Goal: Task Accomplishment & Management: Use online tool/utility

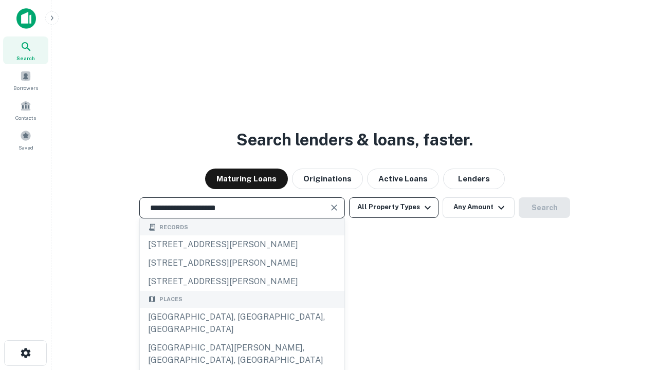
click at [394, 207] on button "All Property Types" at bounding box center [394, 208] width 90 height 21
type input "**********"
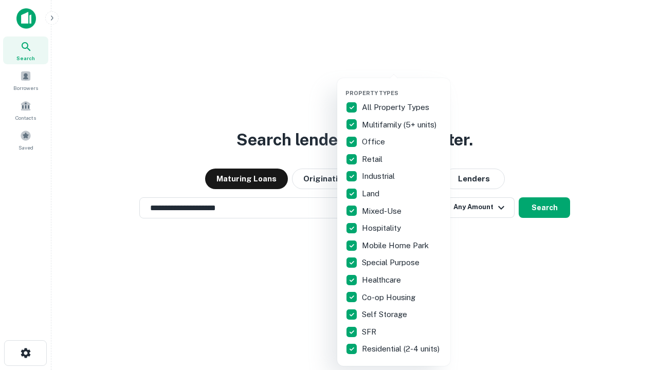
click at [402, 86] on button "button" at bounding box center [402, 86] width 113 height 1
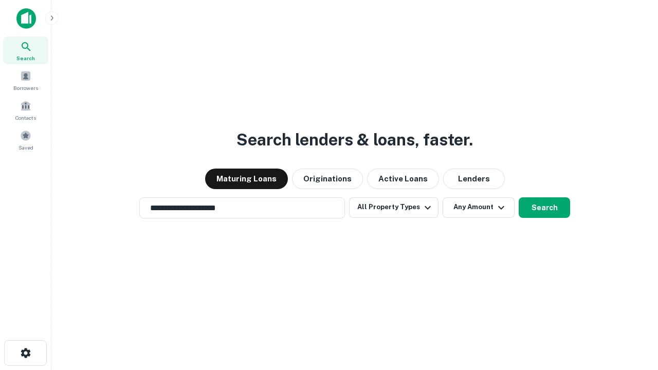
scroll to position [6, 124]
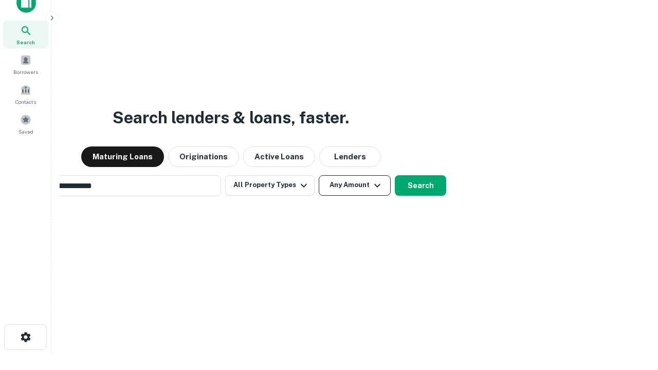
click at [319, 175] on button "Any Amount" at bounding box center [355, 185] width 72 height 21
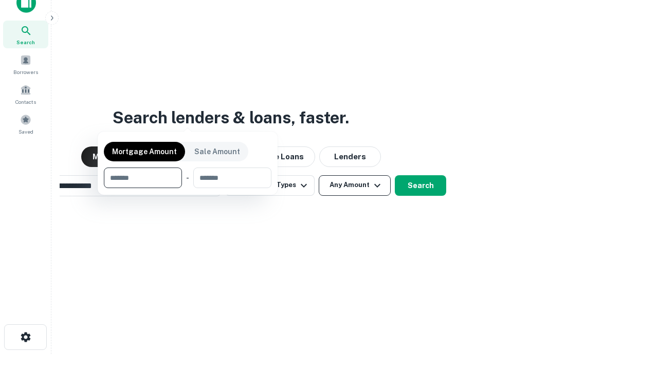
scroll to position [16, 0]
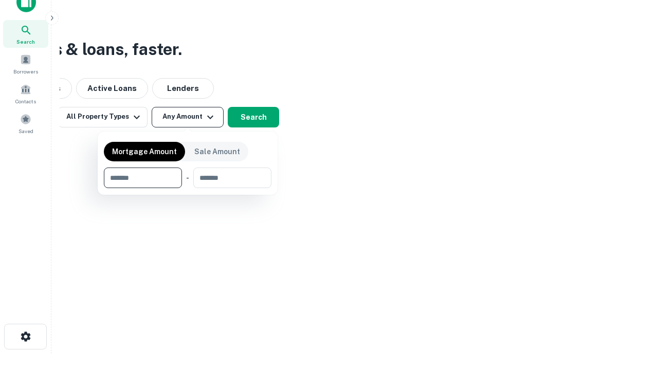
type input "*******"
click at [188, 188] on button "button" at bounding box center [188, 188] width 168 height 1
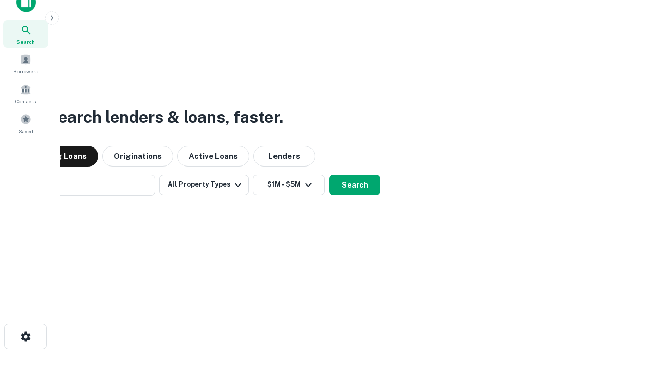
scroll to position [16, 0]
click at [329, 175] on button "Search" at bounding box center [354, 185] width 51 height 21
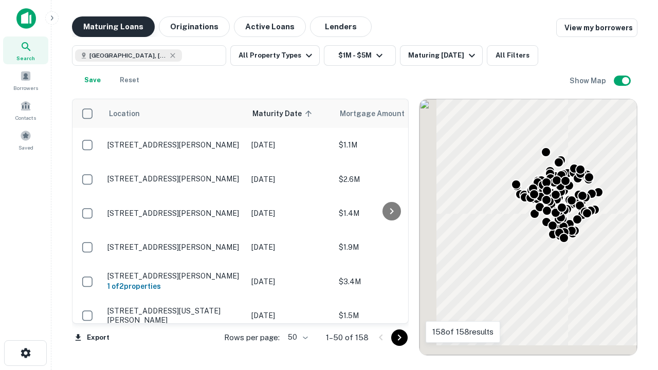
click at [113, 27] on button "Maturing Loans" at bounding box center [113, 26] width 83 height 21
